Goal: Transaction & Acquisition: Purchase product/service

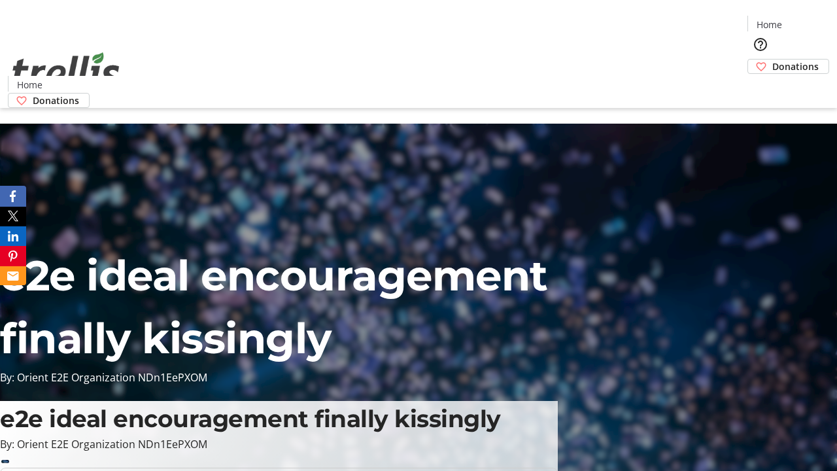
click at [772, 60] on span "Donations" at bounding box center [795, 67] width 46 height 14
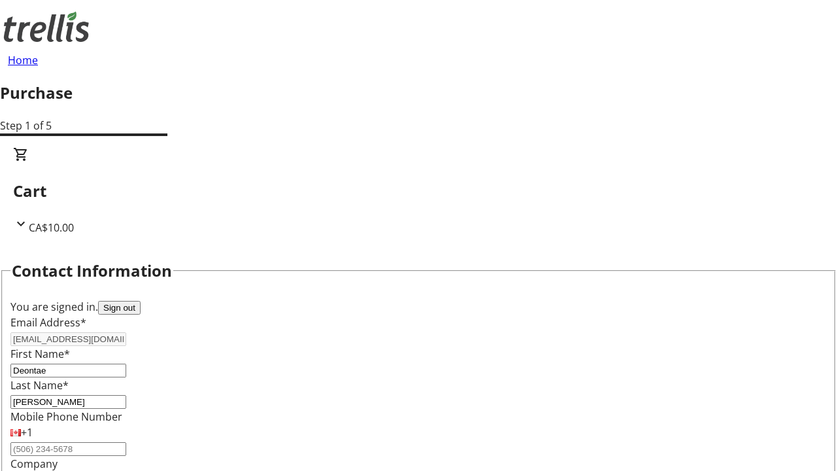
select select "CA"
select select "BC"
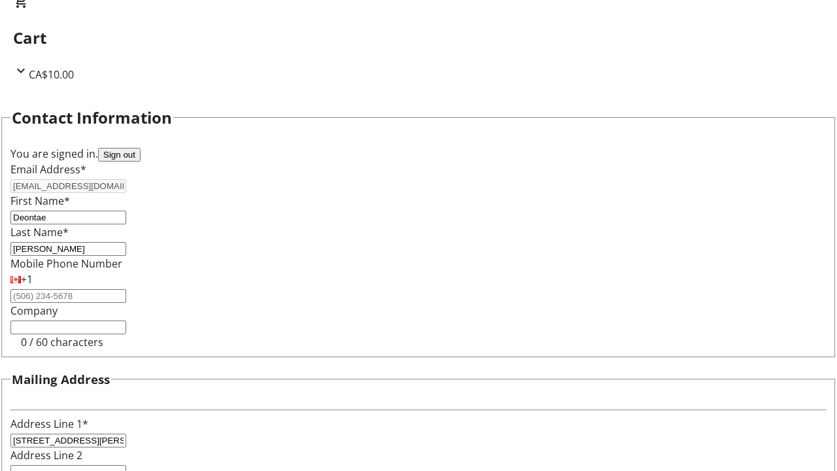
type input "Kelowna"
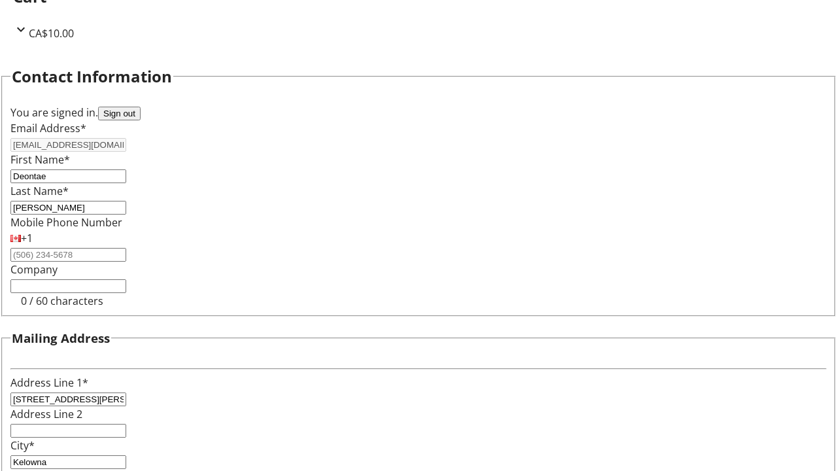
type input "V1Y 0C2"
